Goal: Navigation & Orientation: Find specific page/section

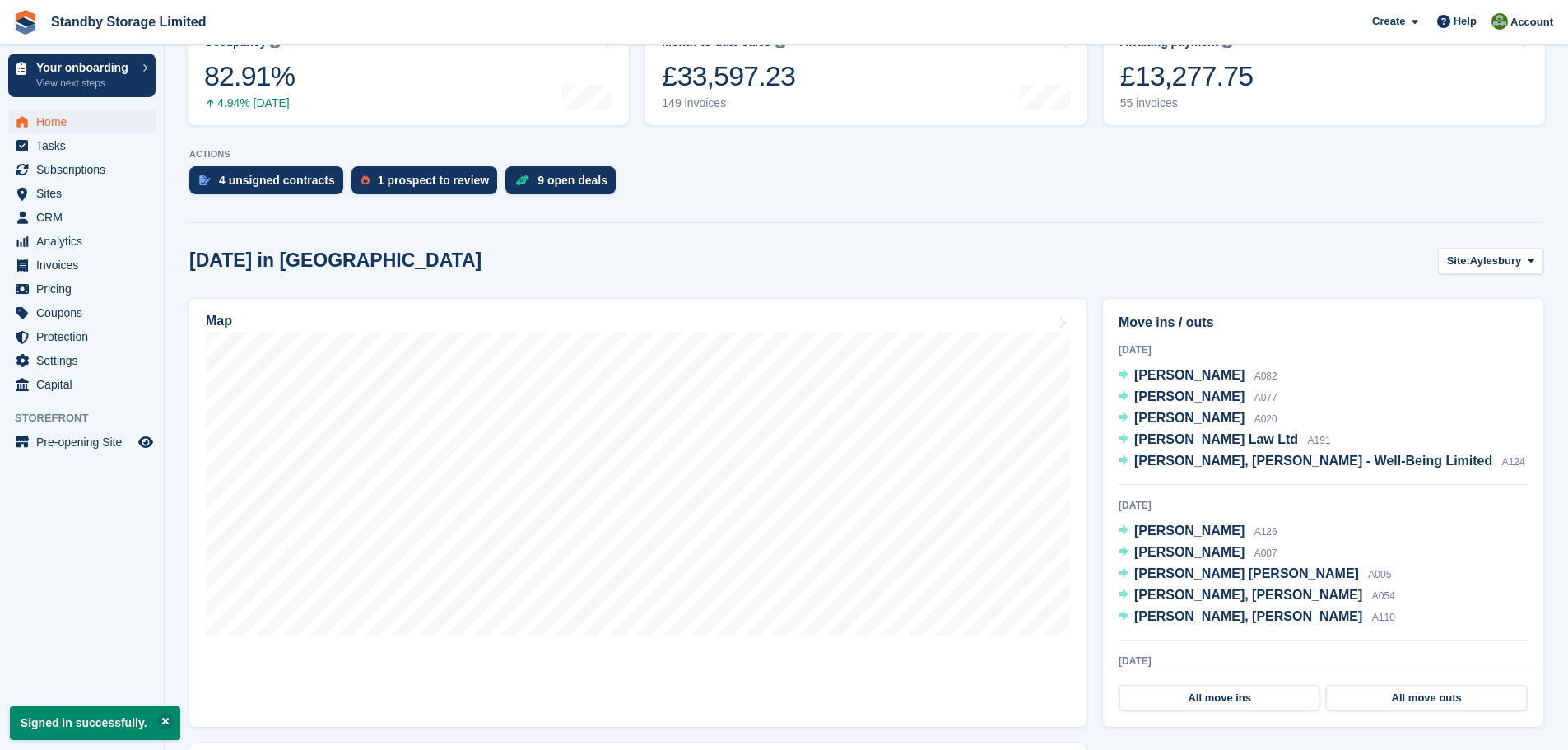
scroll to position [309, 0]
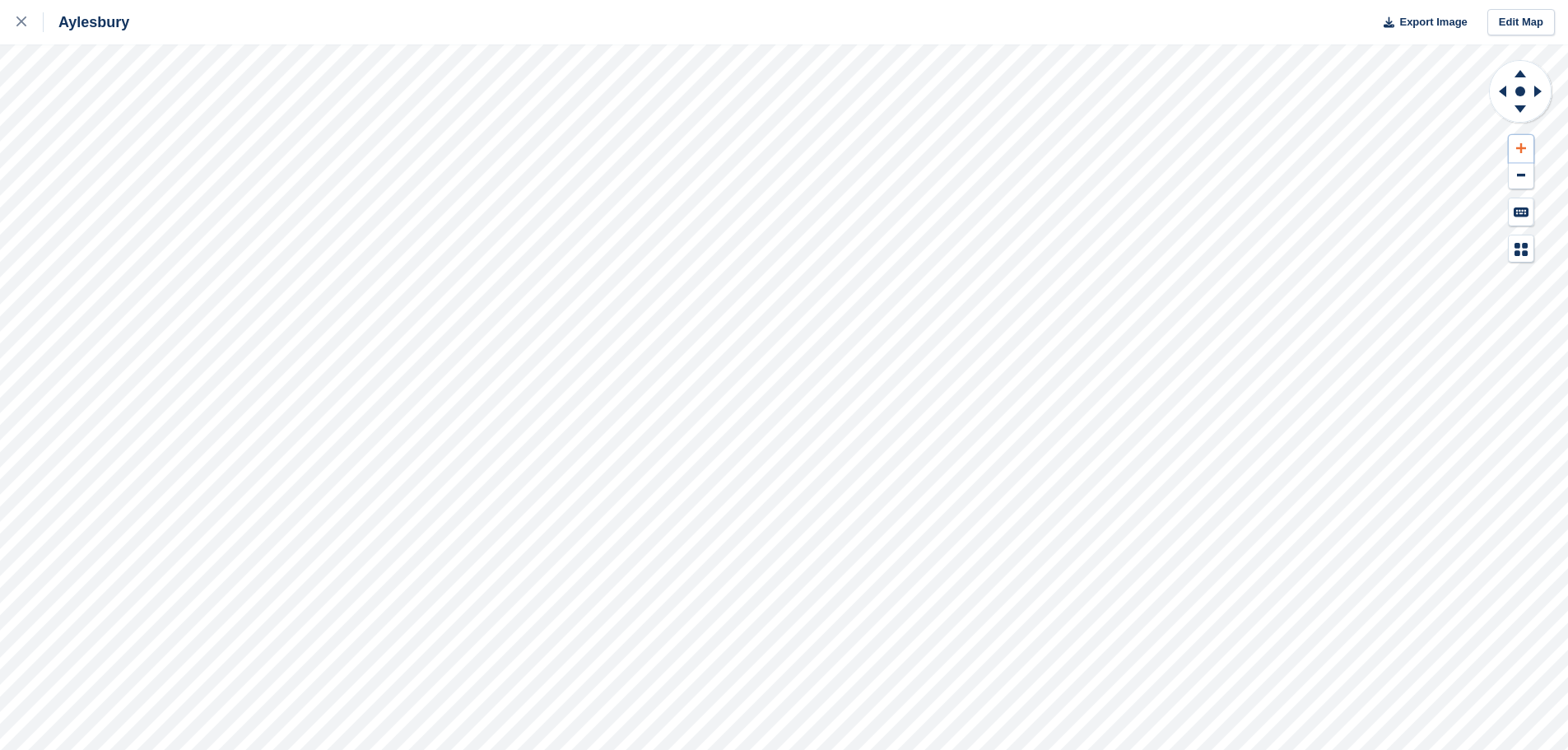
click at [1524, 147] on icon at bounding box center [1521, 148] width 9 height 11
click at [1519, 71] on icon at bounding box center [1520, 72] width 42 height 21
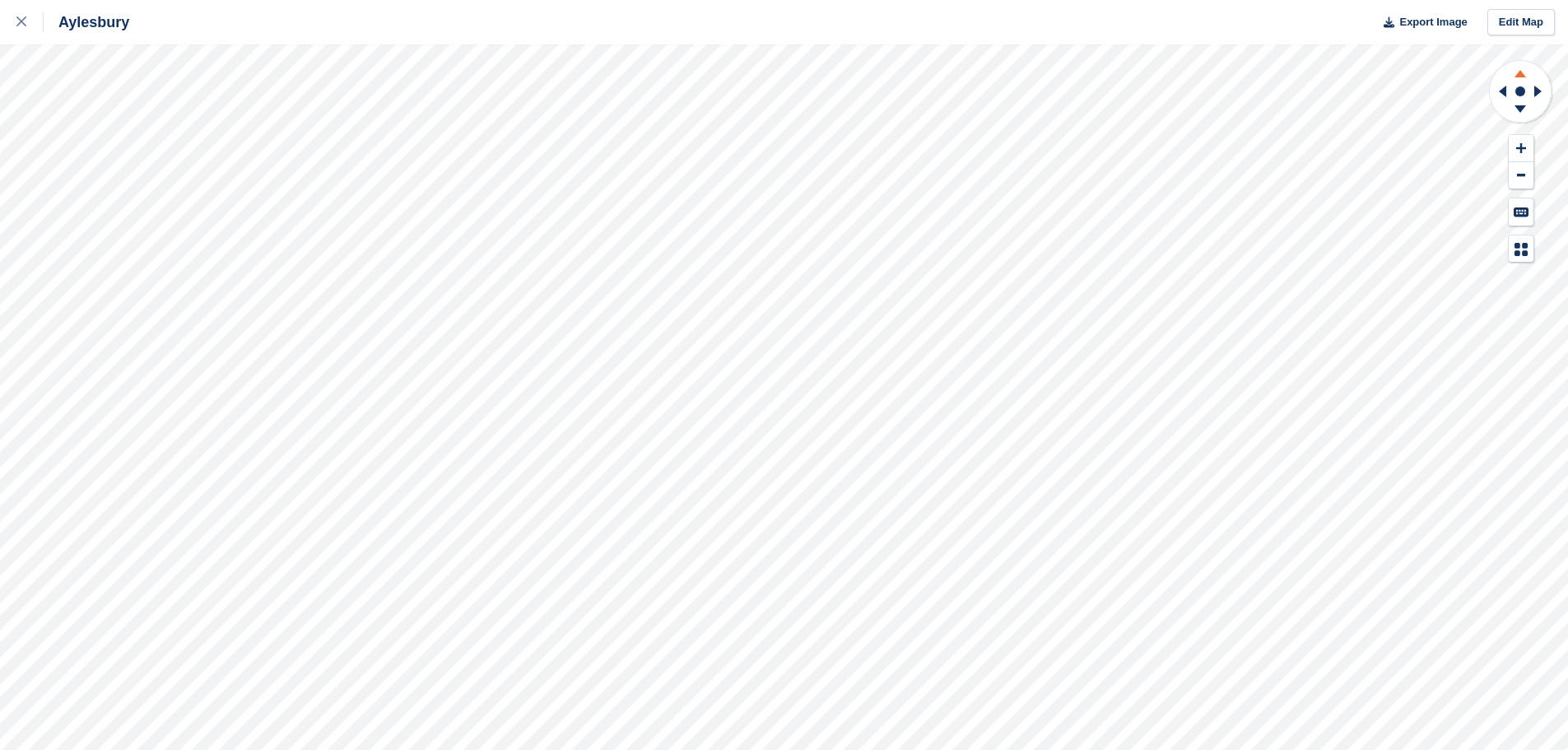
click at [1519, 71] on icon at bounding box center [1520, 72] width 42 height 21
